Goal: Find specific page/section: Find specific page/section

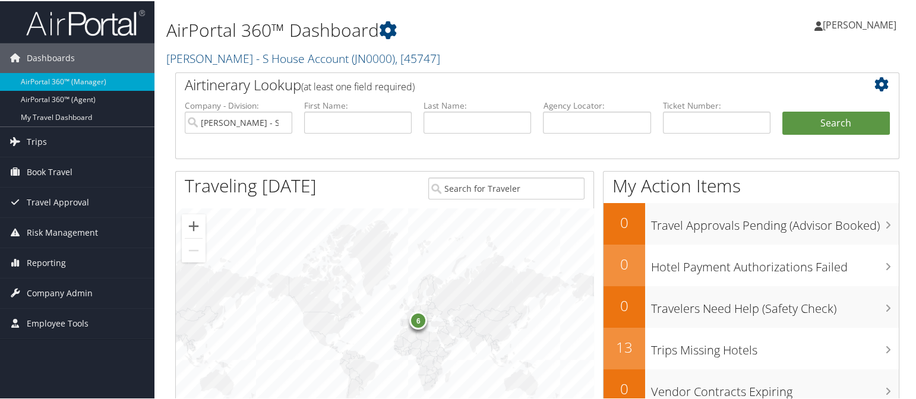
click at [417, 315] on div "6" at bounding box center [419, 320] width 18 height 18
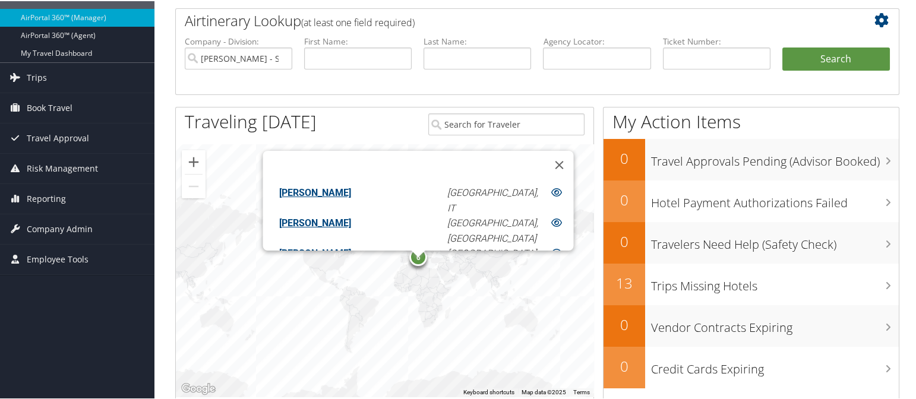
scroll to position [74, 0]
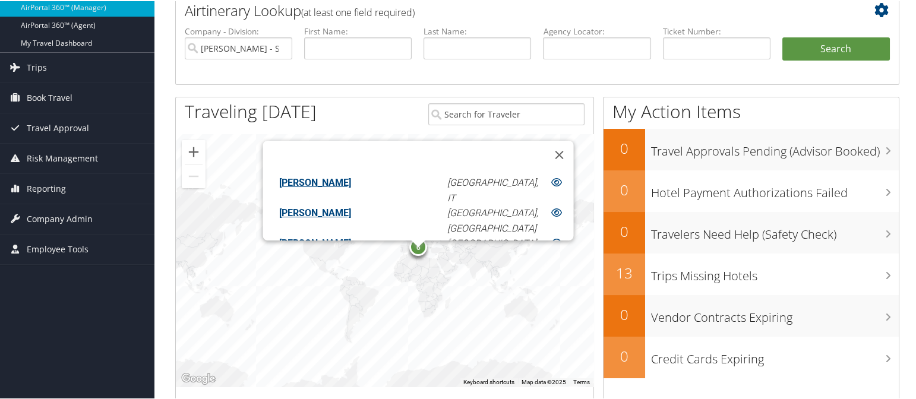
click at [351, 206] on link "John Michael" at bounding box center [315, 211] width 72 height 11
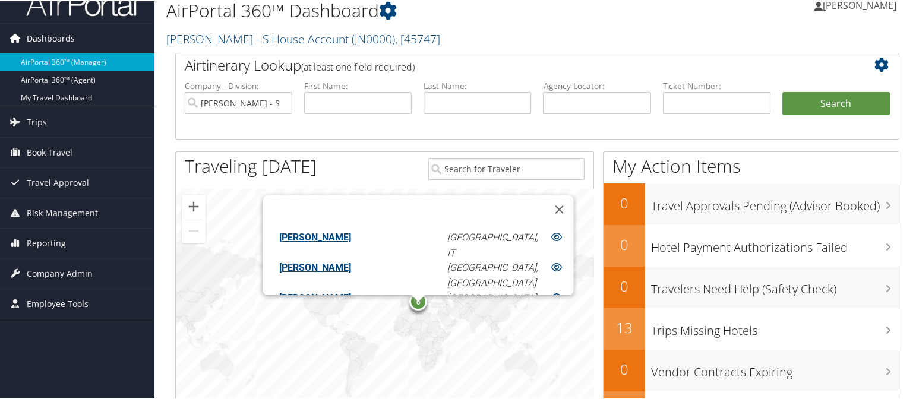
scroll to position [0, 0]
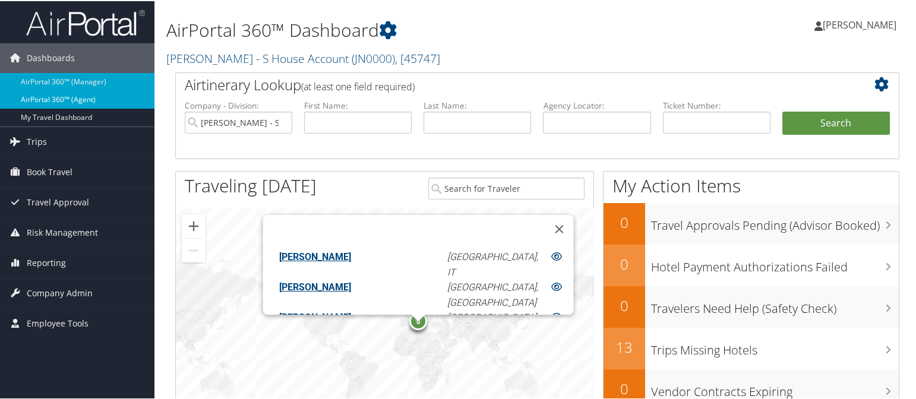
click at [67, 98] on link "AirPortal 360™ (Agent)" at bounding box center [77, 99] width 154 height 18
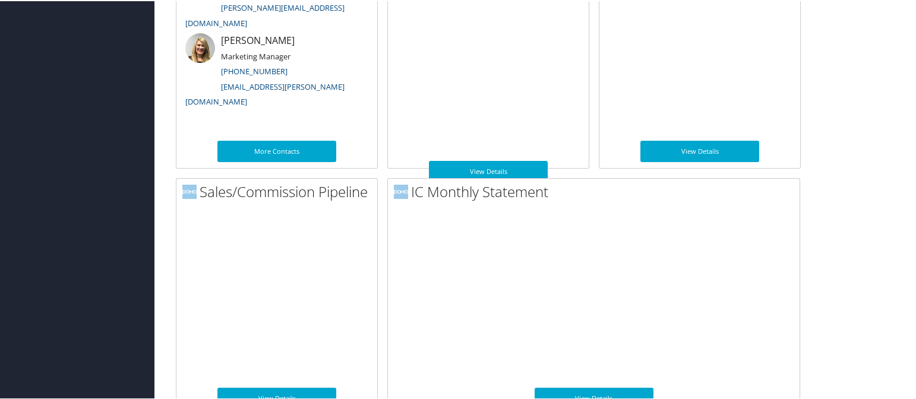
scroll to position [719, 0]
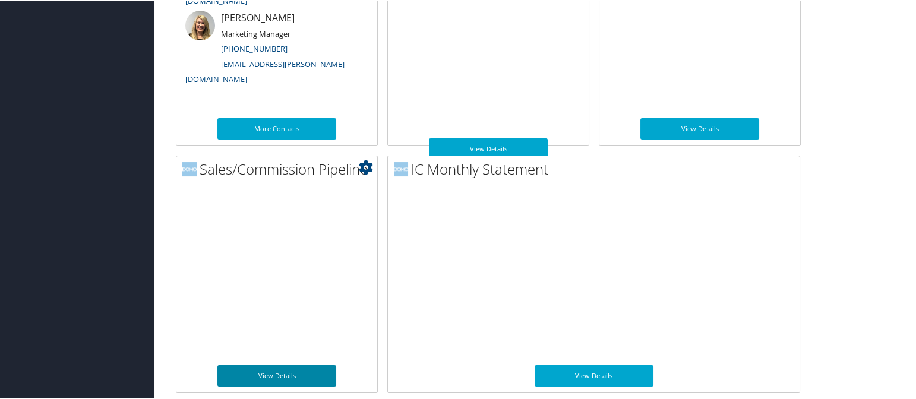
click at [264, 370] on link "View Details" at bounding box center [276, 374] width 119 height 21
